Goal: Task Accomplishment & Management: Manage account settings

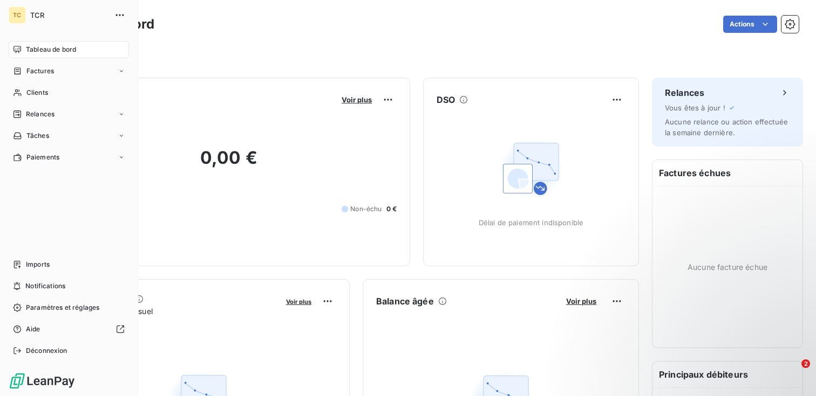
click at [25, 50] on div "Tableau de bord" at bounding box center [69, 49] width 120 height 17
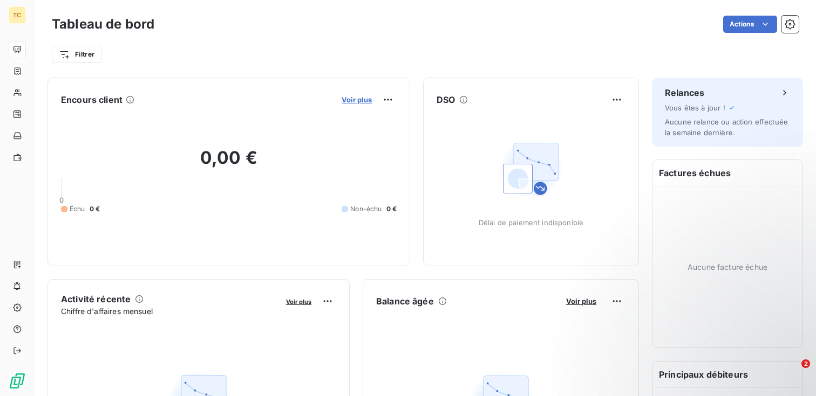
click at [355, 99] on span "Voir plus" at bounding box center [356, 99] width 30 height 9
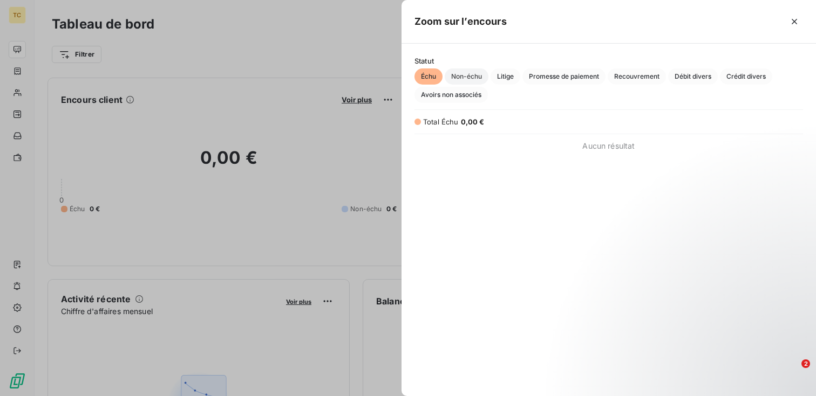
click at [471, 79] on span "Non-échu" at bounding box center [466, 77] width 44 height 16
click at [510, 71] on span "Litige" at bounding box center [505, 77] width 30 height 16
click at [565, 74] on span "Promesse de paiement" at bounding box center [563, 77] width 83 height 16
drag, startPoint x: 647, startPoint y: 72, endPoint x: 654, endPoint y: 79, distance: 9.5
click at [650, 72] on span "Recouvrement" at bounding box center [636, 77] width 58 height 16
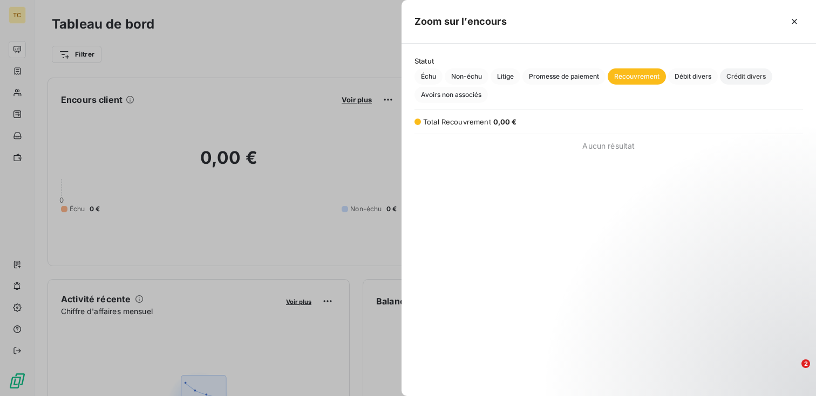
drag, startPoint x: 692, startPoint y: 73, endPoint x: 766, endPoint y: 73, distance: 73.9
click at [696, 73] on span "Débit divers" at bounding box center [693, 77] width 50 height 16
click at [768, 76] on span "Crédit divers" at bounding box center [746, 77] width 52 height 16
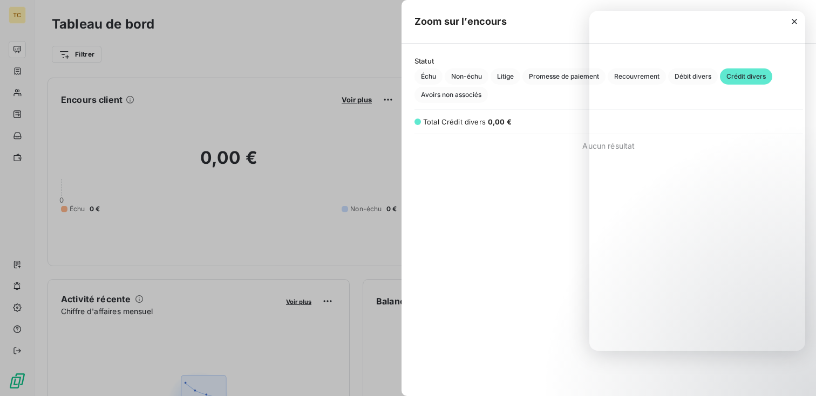
click at [287, 163] on div at bounding box center [408, 198] width 816 height 396
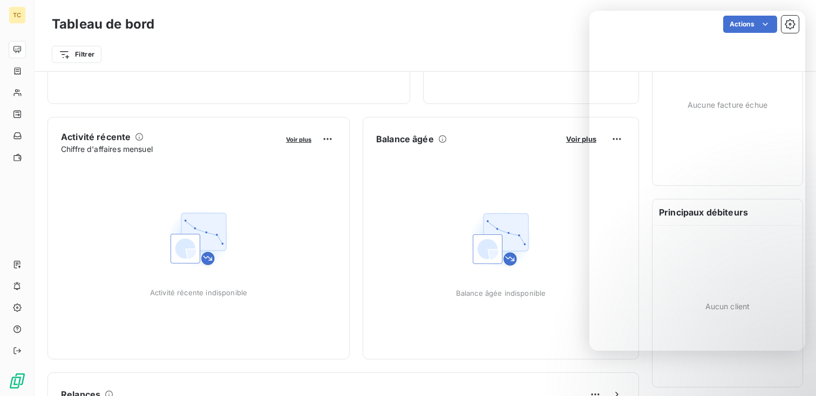
scroll to position [379, 0]
